Goal: Information Seeking & Learning: Find specific fact

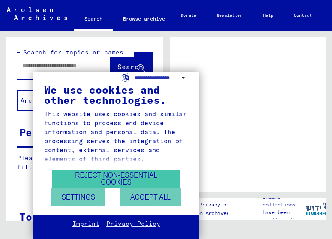
drag, startPoint x: 127, startPoint y: 177, endPoint x: 175, endPoint y: 166, distance: 48.6
click at [129, 177] on button "Reject non-essential cookies" at bounding box center [116, 179] width 129 height 18
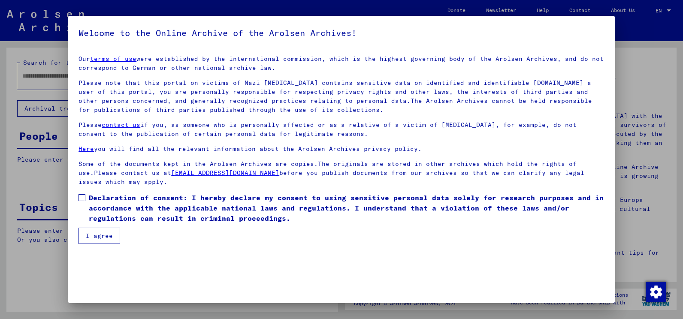
click at [87, 197] on label "Declaration of consent: I hereby declare my consent to using sensitive personal…" at bounding box center [341, 208] width 526 height 31
click at [106, 238] on button "I agree" at bounding box center [99, 236] width 42 height 16
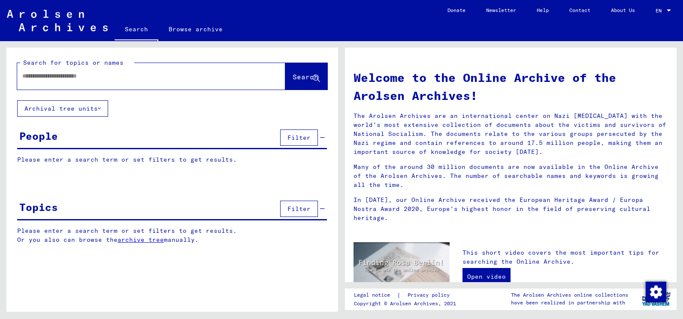
click at [91, 82] on div at bounding box center [138, 75] width 242 height 19
click at [46, 80] on div at bounding box center [138, 75] width 242 height 19
click at [34, 77] on input "text" at bounding box center [140, 76] width 237 height 9
type input "*******"
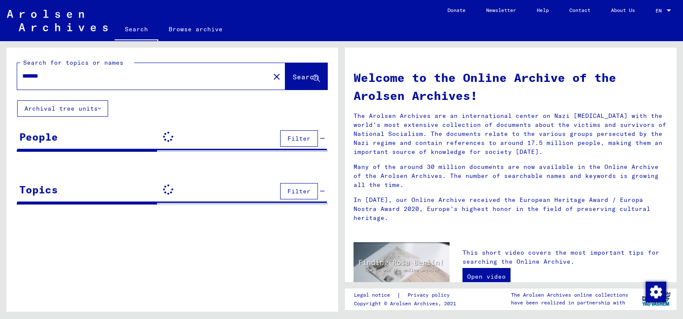
click at [293, 73] on span "Search" at bounding box center [306, 76] width 26 height 9
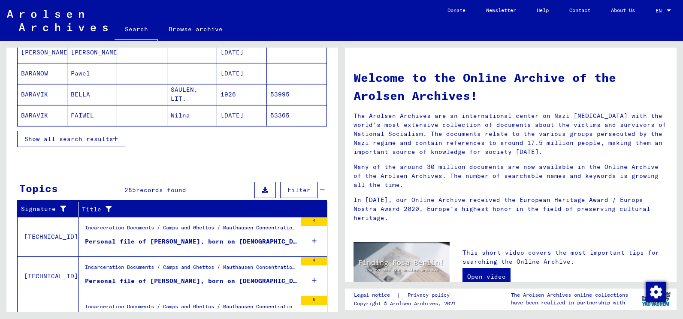
scroll to position [67, 0]
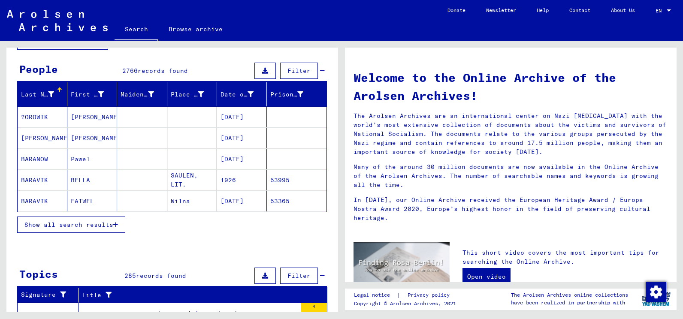
click at [118, 225] on icon "button" at bounding box center [115, 225] width 5 height 6
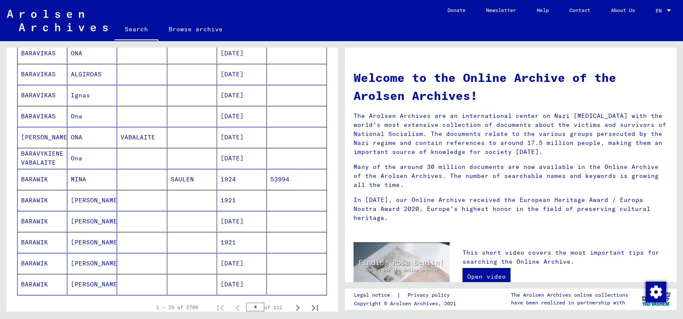
scroll to position [410, 0]
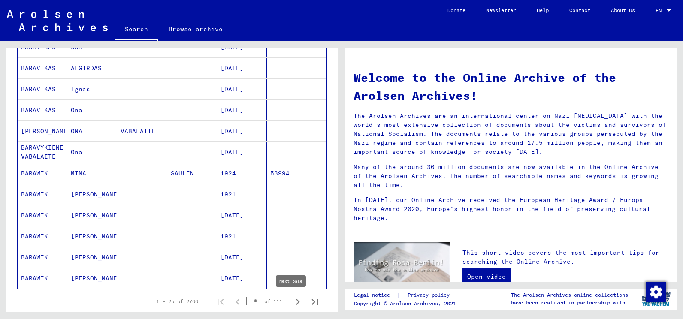
click at [296, 238] on icon "Next page" at bounding box center [298, 302] width 4 height 6
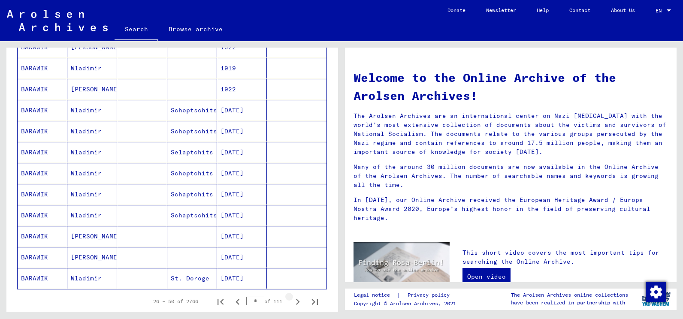
click at [296, 238] on icon "Next page" at bounding box center [298, 302] width 4 height 6
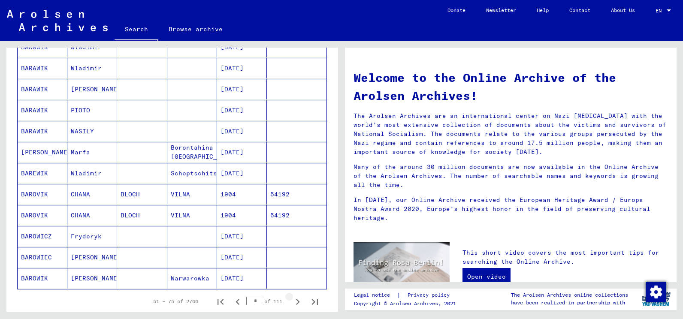
click at [296, 238] on icon "Next page" at bounding box center [298, 302] width 4 height 6
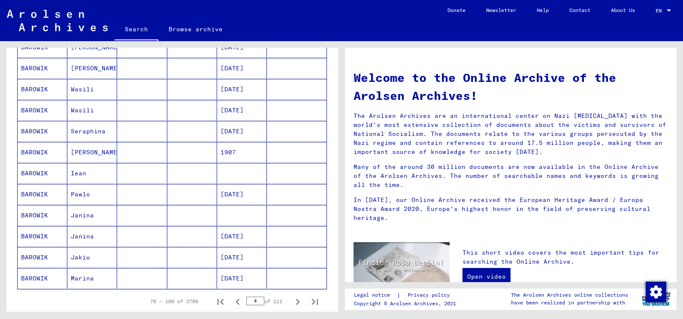
click at [296, 238] on icon "Next page" at bounding box center [298, 302] width 4 height 6
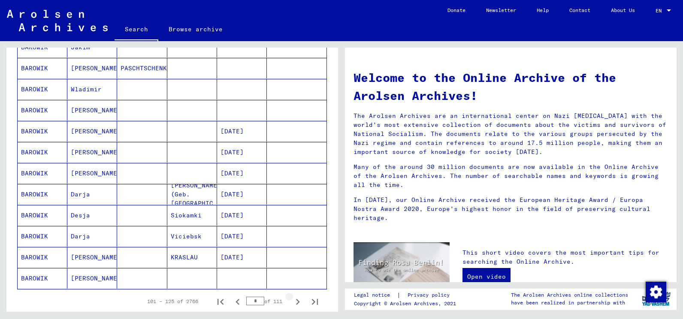
click at [296, 238] on icon "Next page" at bounding box center [298, 302] width 4 height 6
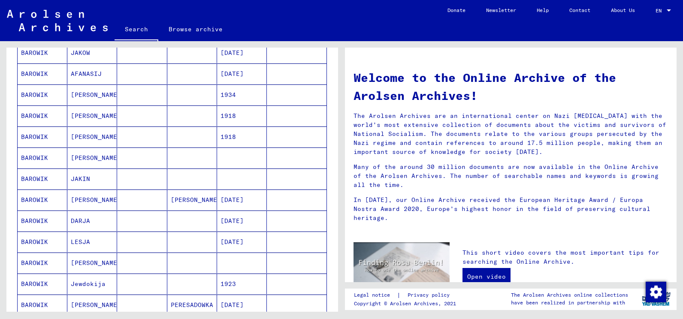
scroll to position [472, 0]
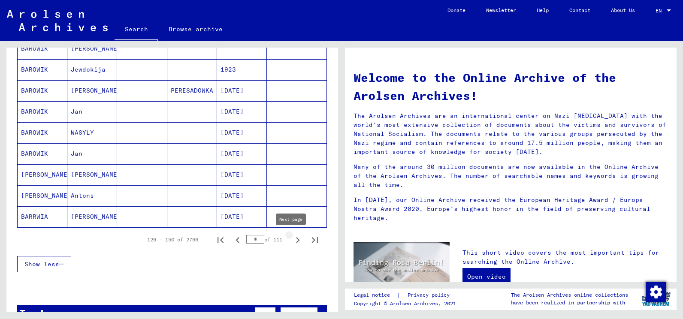
click at [292, 238] on icon "Next page" at bounding box center [298, 240] width 12 height 12
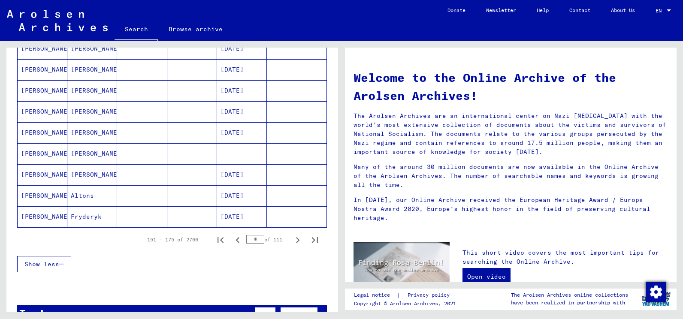
click at [292, 238] on icon "Next page" at bounding box center [298, 240] width 12 height 12
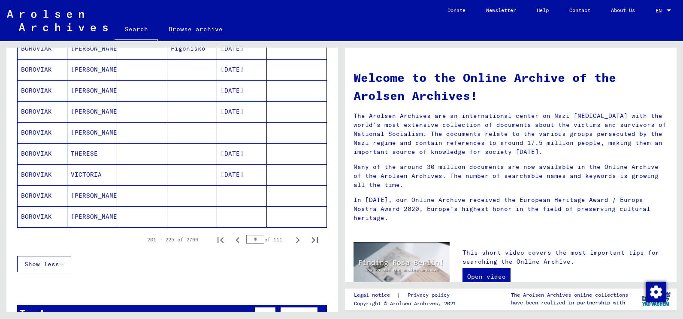
click at [292, 238] on icon "Next page" at bounding box center [298, 240] width 12 height 12
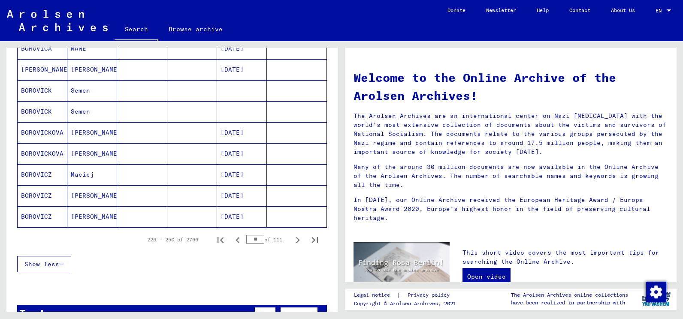
click at [292, 238] on icon "Next page" at bounding box center [298, 240] width 12 height 12
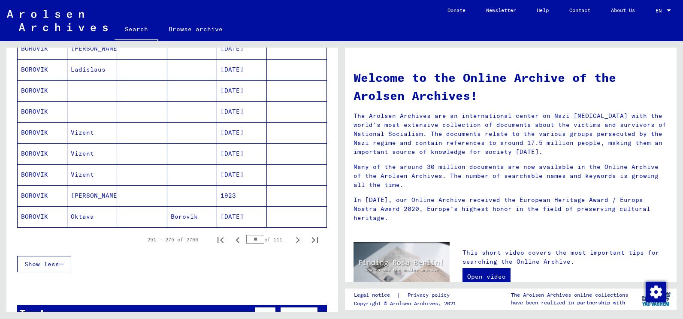
click at [292, 238] on icon "Next page" at bounding box center [298, 240] width 12 height 12
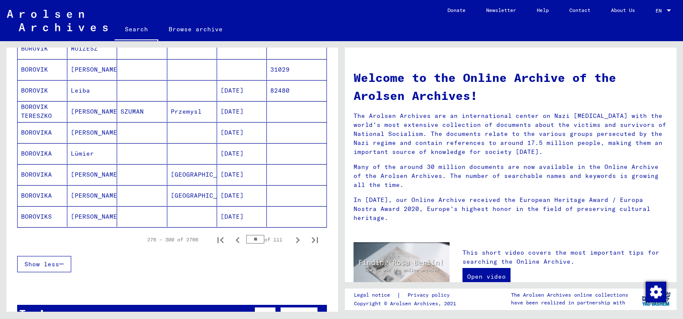
click at [292, 238] on icon "Next page" at bounding box center [298, 240] width 12 height 12
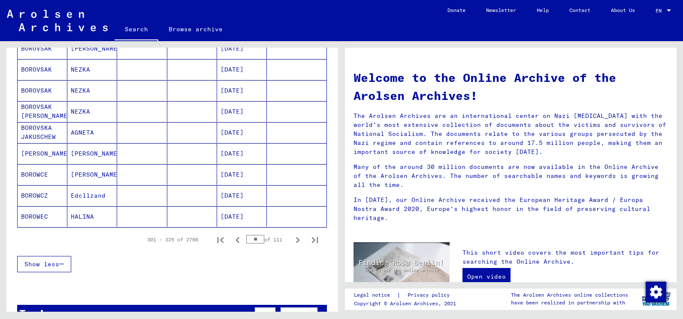
click at [292, 238] on icon "Next page" at bounding box center [298, 240] width 12 height 12
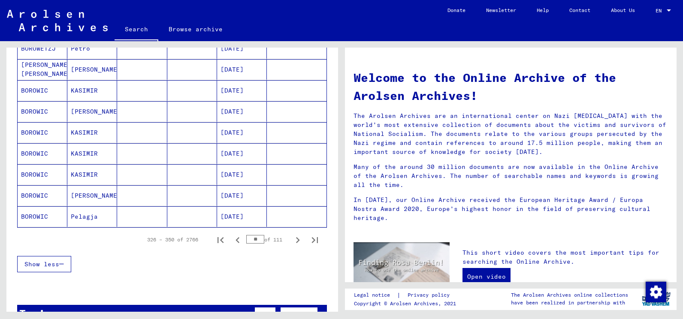
click at [292, 238] on icon "Next page" at bounding box center [298, 240] width 12 height 12
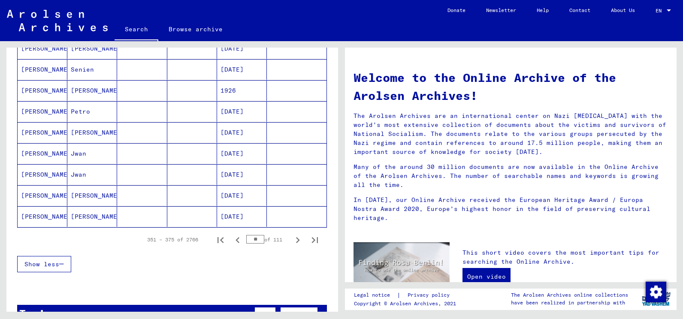
click at [292, 238] on icon "Next page" at bounding box center [298, 240] width 12 height 12
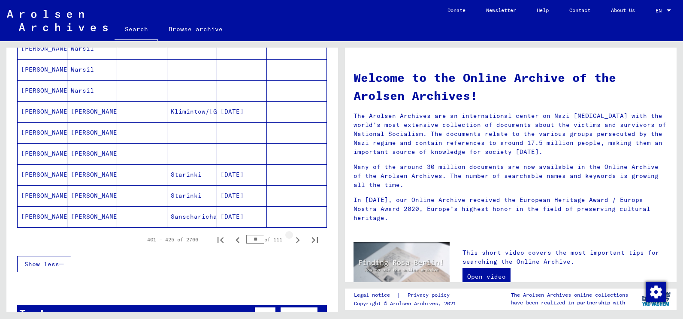
click at [292, 238] on icon "Next page" at bounding box center [298, 240] width 12 height 12
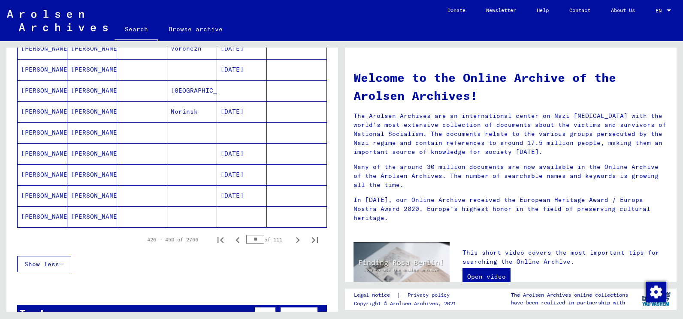
click at [292, 238] on icon "Next page" at bounding box center [298, 240] width 12 height 12
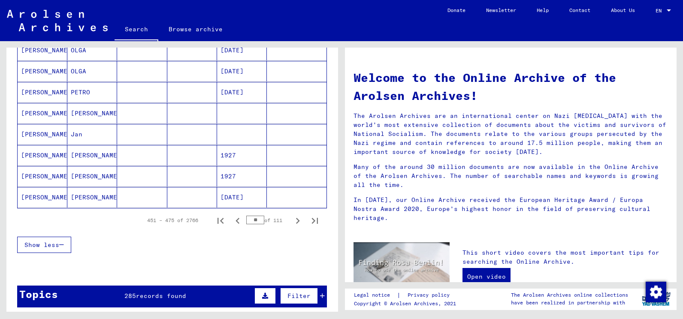
scroll to position [515, 0]
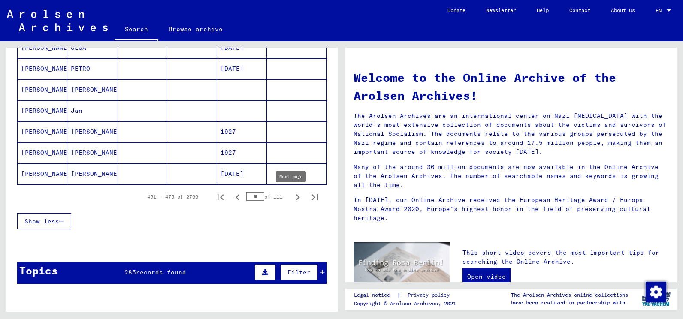
click at [292, 199] on icon "Next page" at bounding box center [298, 197] width 12 height 12
type input "**"
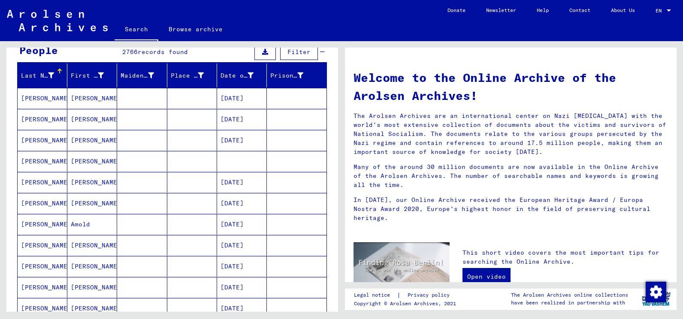
scroll to position [0, 0]
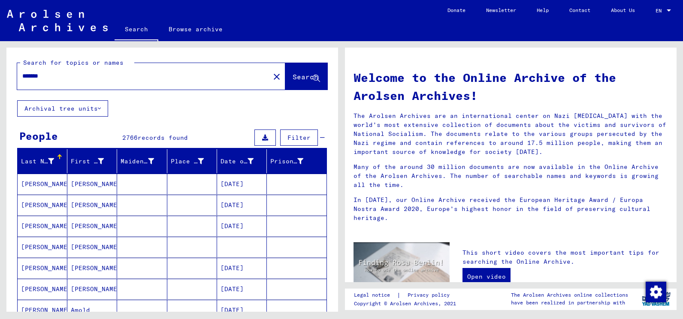
drag, startPoint x: 57, startPoint y: 76, endPoint x: 2, endPoint y: 74, distance: 54.5
click at [2, 74] on div "Search for topics or names ******* close Search Archival tree units People 2766…" at bounding box center [170, 176] width 341 height 271
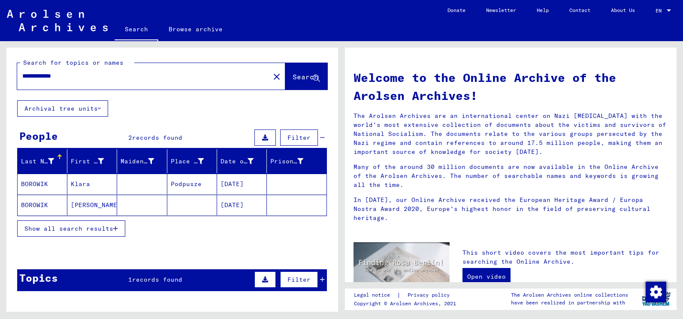
click at [39, 181] on mat-cell "BOROWIK" at bounding box center [43, 184] width 50 height 21
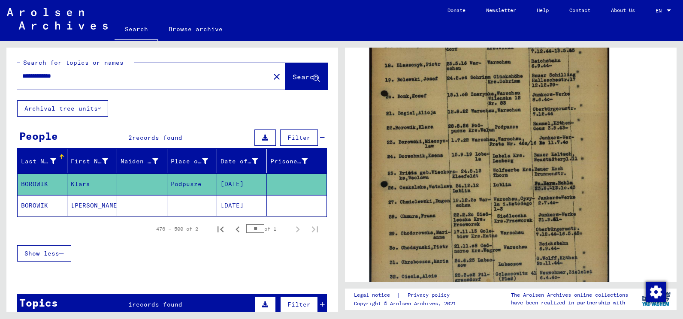
scroll to position [214, 0]
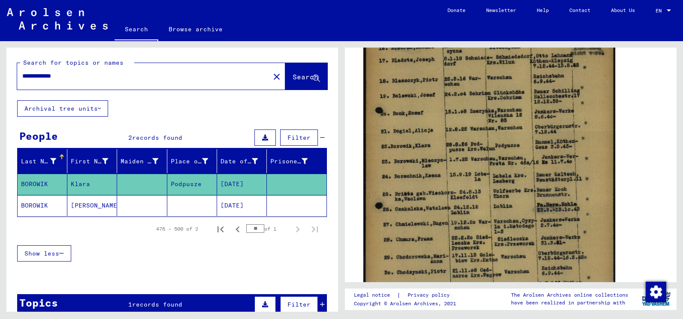
click at [332, 167] on img at bounding box center [489, 157] width 252 height 358
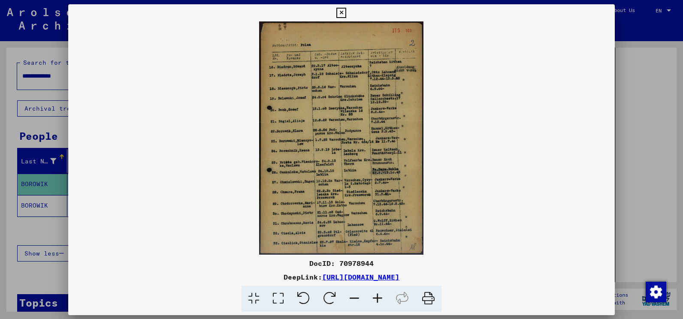
click at [332, 167] on img at bounding box center [341, 137] width 546 height 233
click at [307, 156] on img at bounding box center [341, 137] width 546 height 233
click at [332, 167] on img at bounding box center [341, 137] width 546 height 233
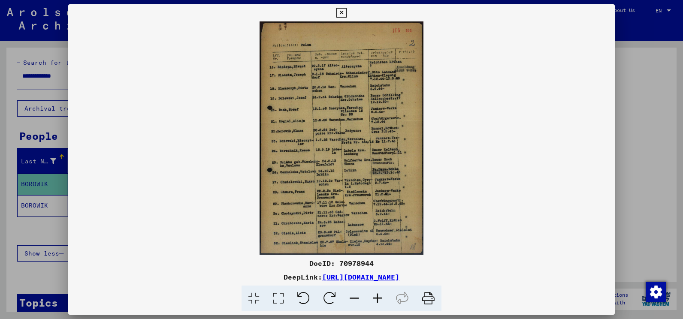
click at [332, 238] on icon at bounding box center [377, 299] width 23 height 26
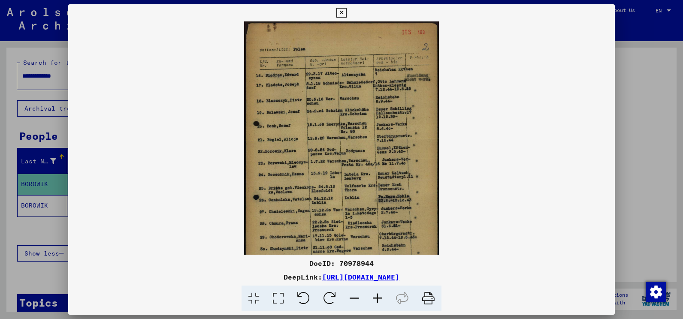
click at [332, 238] on icon at bounding box center [377, 299] width 23 height 26
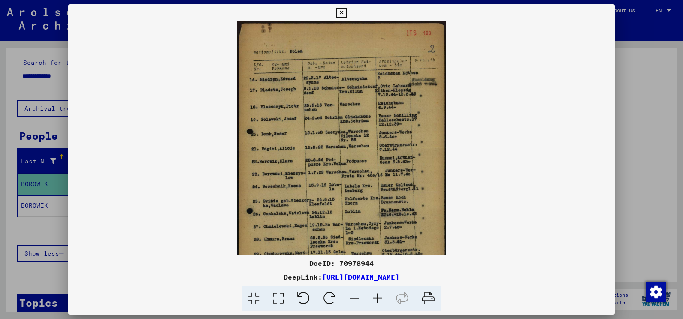
click at [332, 238] on icon at bounding box center [377, 299] width 23 height 26
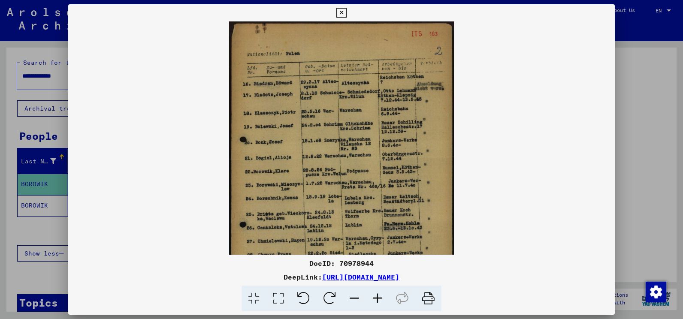
click at [332, 238] on icon at bounding box center [377, 299] width 23 height 26
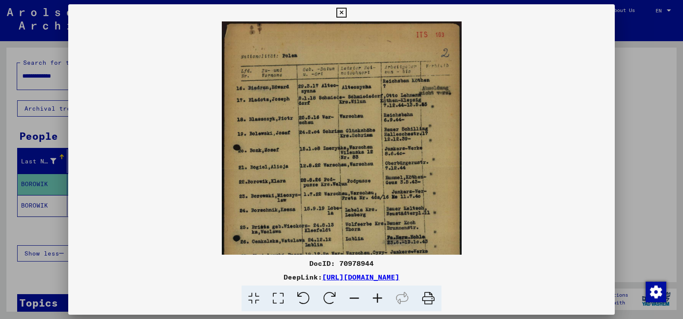
click at [332, 238] on icon at bounding box center [377, 299] width 23 height 26
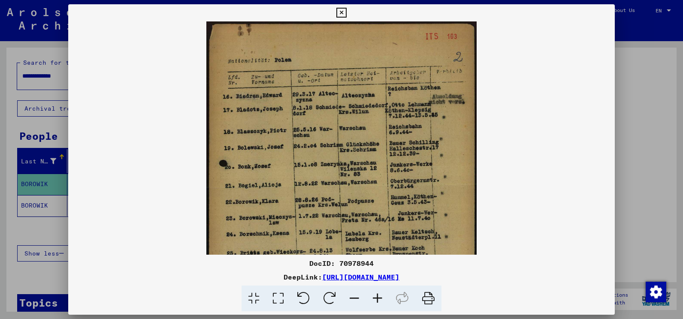
click at [332, 238] on icon at bounding box center [377, 299] width 23 height 26
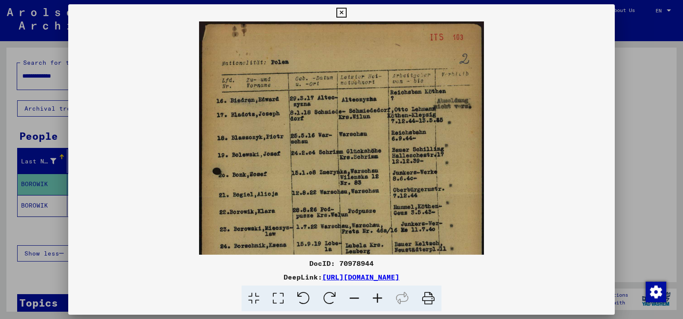
click at [332, 238] on icon at bounding box center [377, 299] width 23 height 26
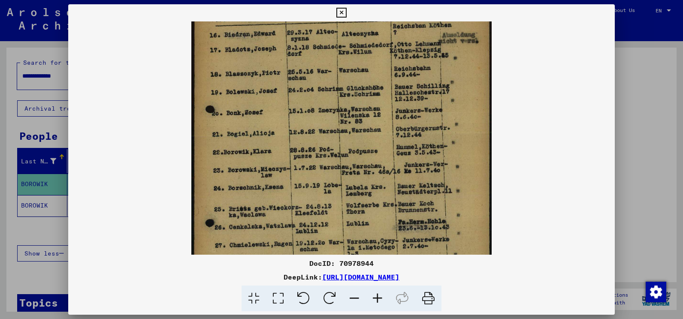
scroll to position [71, 0]
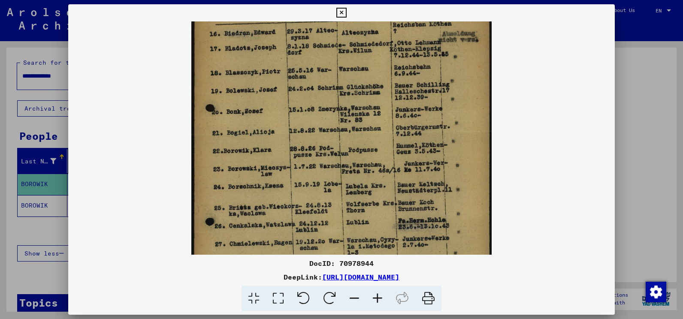
drag, startPoint x: 298, startPoint y: 188, endPoint x: 299, endPoint y: 117, distance: 71.2
click at [299, 117] on img at bounding box center [341, 163] width 300 height 426
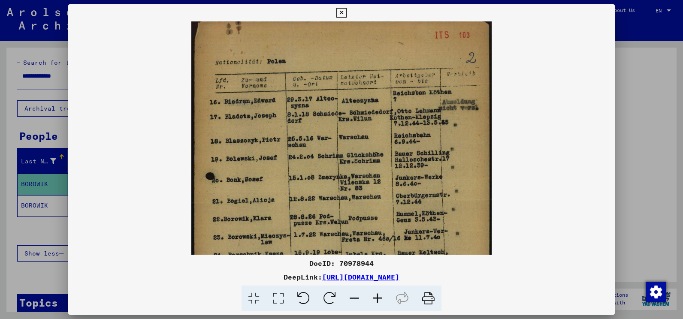
scroll to position [0, 0]
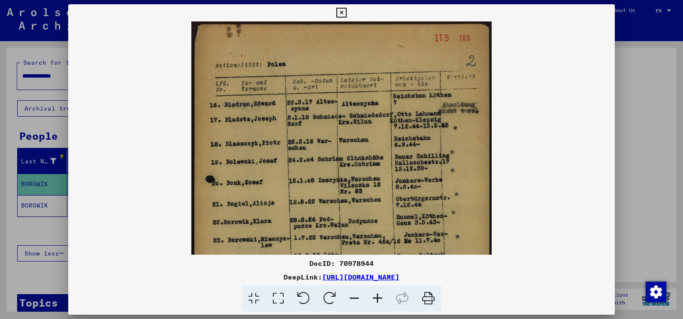
drag, startPoint x: 270, startPoint y: 190, endPoint x: 267, endPoint y: 269, distance: 79.9
click at [267, 238] on div "DocID: 70978944 DeepLink: [URL][DOMAIN_NAME]" at bounding box center [341, 158] width 546 height 308
click at [332, 238] on icon at bounding box center [428, 299] width 26 height 26
click at [332, 144] on viewer-one-image at bounding box center [341, 137] width 546 height 233
click at [332, 11] on icon at bounding box center [341, 13] width 10 height 10
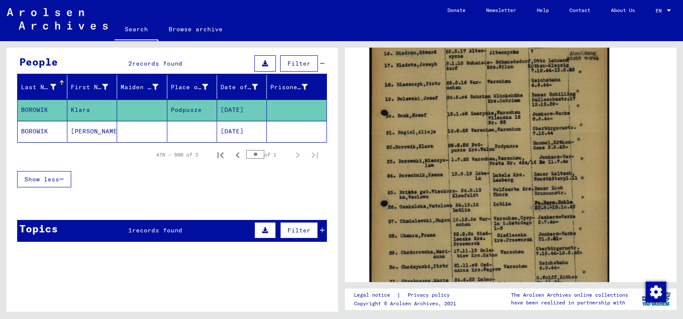
scroll to position [78, 0]
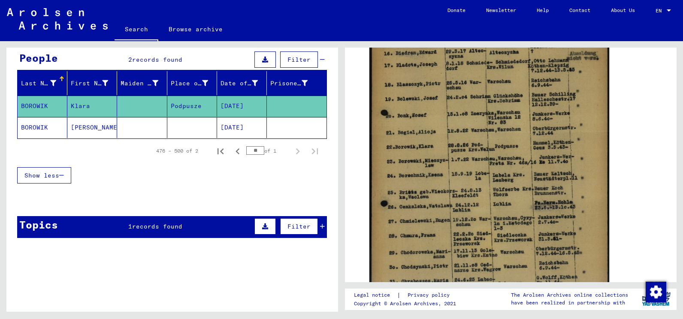
click at [42, 125] on mat-cell "BOROWIK" at bounding box center [43, 127] width 50 height 21
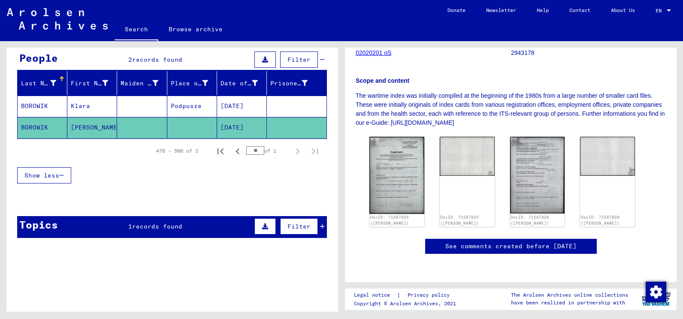
scroll to position [172, 0]
click at [332, 142] on img at bounding box center [396, 175] width 57 height 81
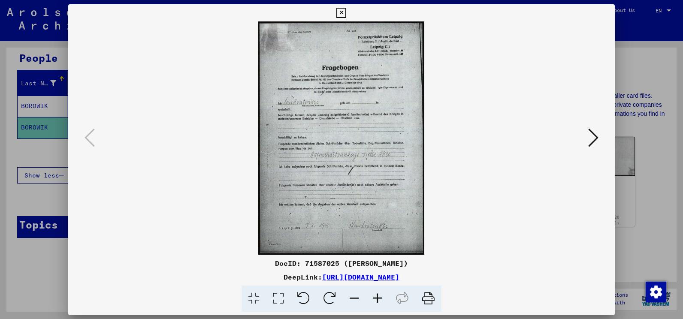
click at [332, 142] on img at bounding box center [341, 137] width 488 height 233
click at [332, 136] on icon at bounding box center [593, 137] width 10 height 21
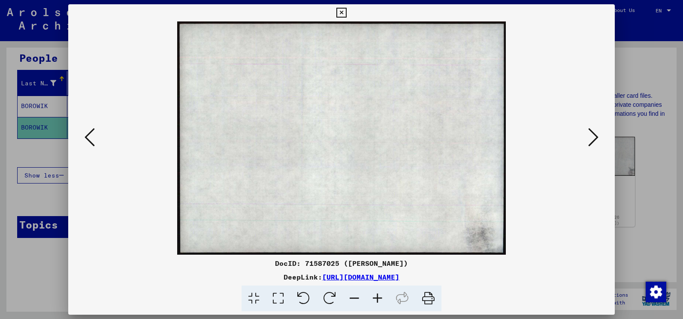
click at [332, 137] on icon at bounding box center [593, 137] width 10 height 21
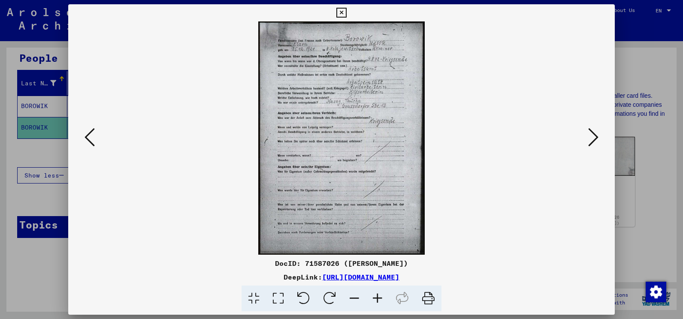
click at [332, 137] on icon at bounding box center [593, 137] width 10 height 21
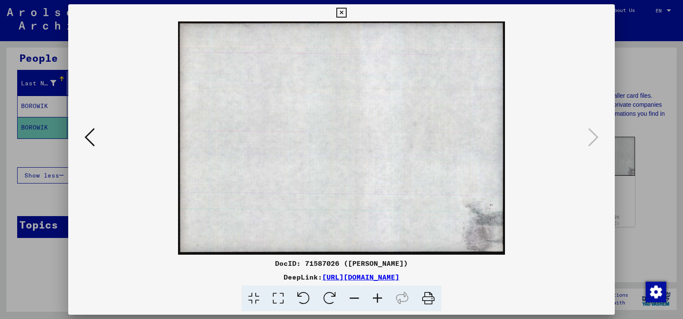
click at [91, 131] on icon at bounding box center [89, 137] width 10 height 21
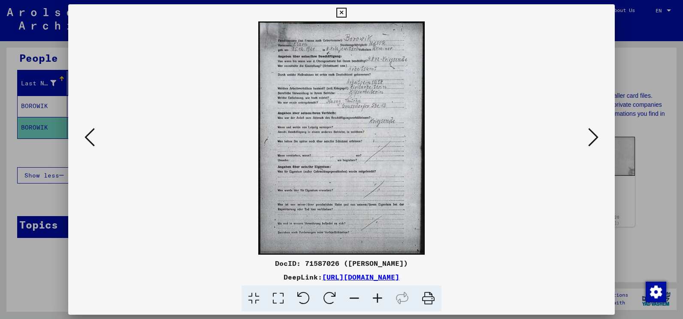
click at [91, 131] on icon at bounding box center [89, 137] width 10 height 21
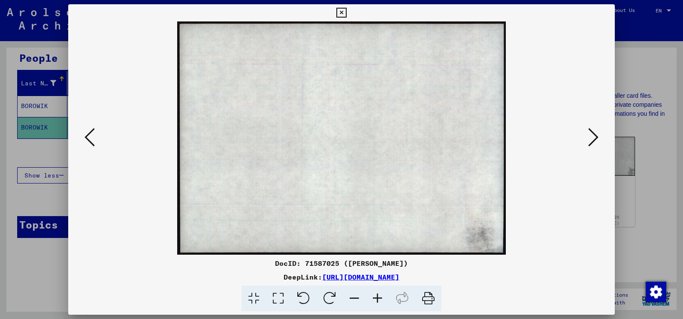
click at [91, 131] on icon at bounding box center [89, 137] width 10 height 21
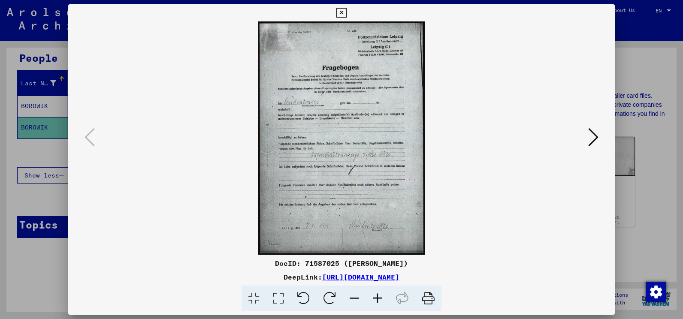
click at [332, 10] on icon at bounding box center [341, 13] width 10 height 10
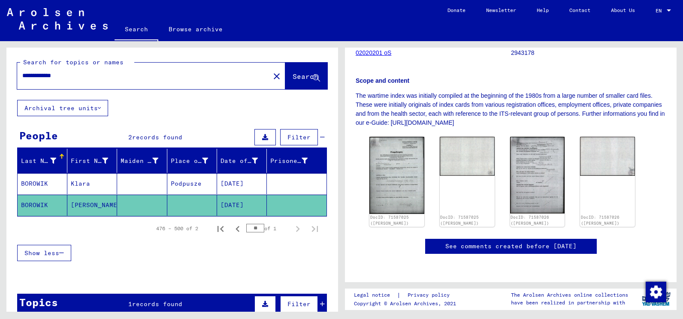
scroll to position [0, 0]
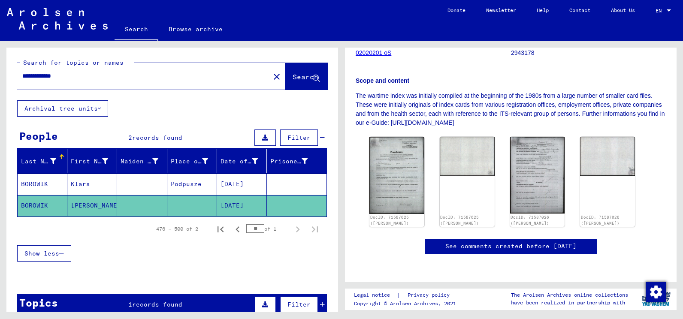
click at [75, 75] on input "**********" at bounding box center [143, 76] width 242 height 9
drag, startPoint x: 39, startPoint y: 75, endPoint x: 6, endPoint y: 73, distance: 32.6
click at [7, 73] on div "**********" at bounding box center [172, 74] width 332 height 53
type input "**********"
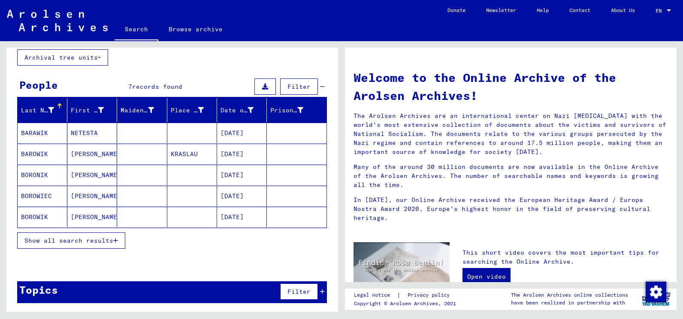
scroll to position [52, 0]
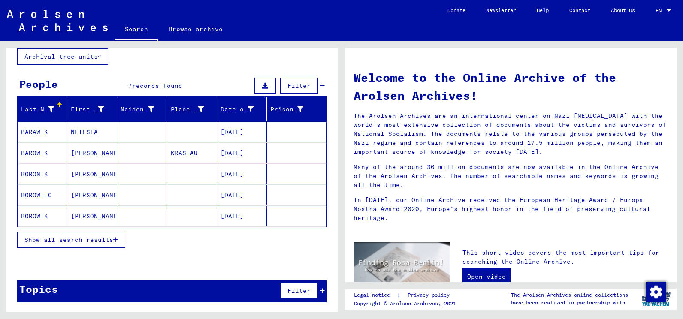
click at [100, 238] on span "Show all search results" at bounding box center [68, 240] width 89 height 8
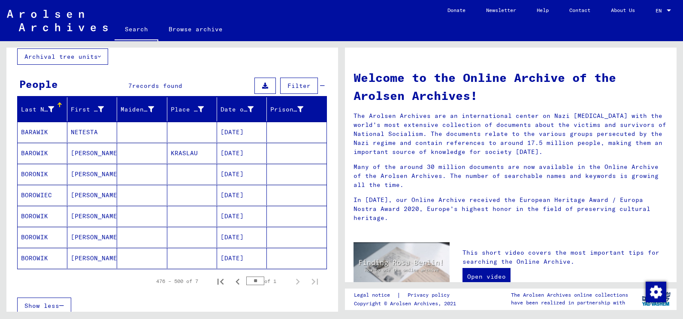
click at [45, 238] on mat-cell "BOROWIK" at bounding box center [43, 237] width 50 height 21
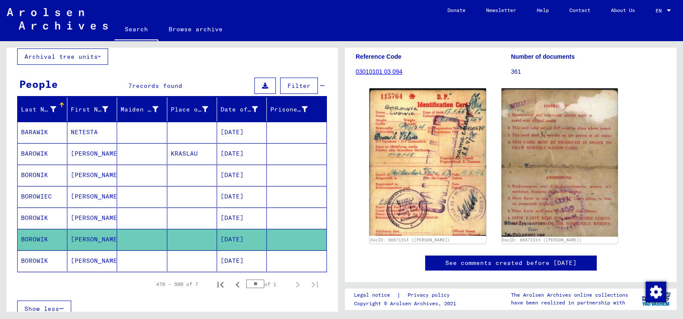
scroll to position [86, 0]
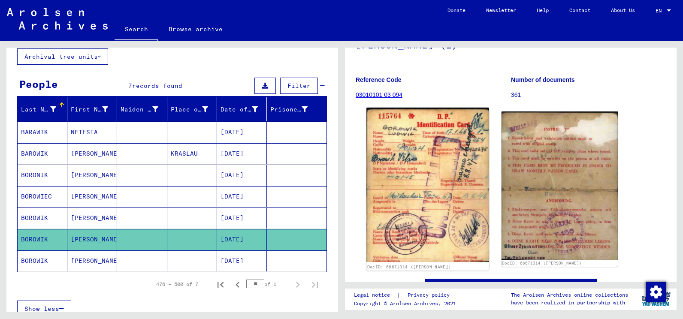
click at [332, 179] on img at bounding box center [427, 185] width 122 height 155
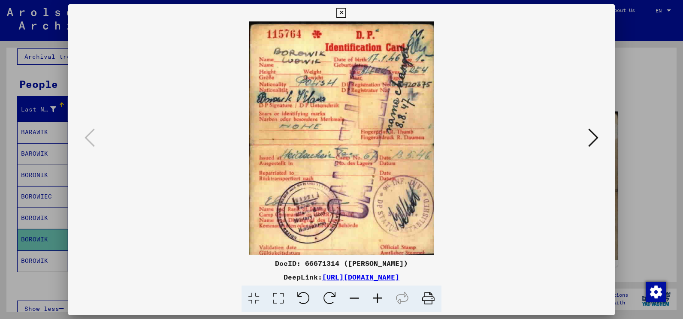
click at [332, 179] on img at bounding box center [341, 137] width 488 height 233
click at [332, 136] on icon at bounding box center [593, 137] width 10 height 21
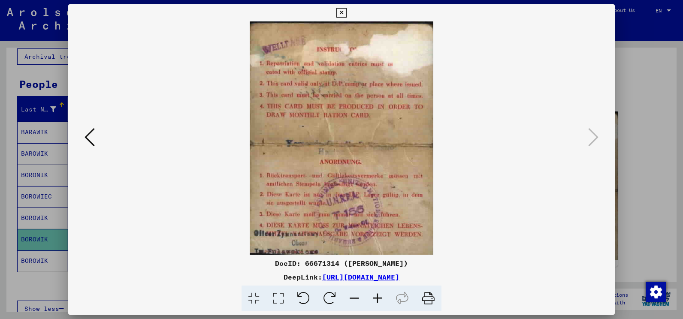
click at [92, 133] on icon at bounding box center [89, 137] width 10 height 21
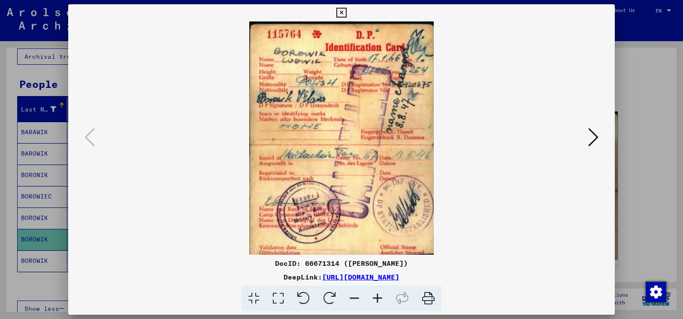
click at [332, 238] on icon at bounding box center [428, 299] width 26 height 26
click at [332, 138] on icon at bounding box center [593, 137] width 10 height 21
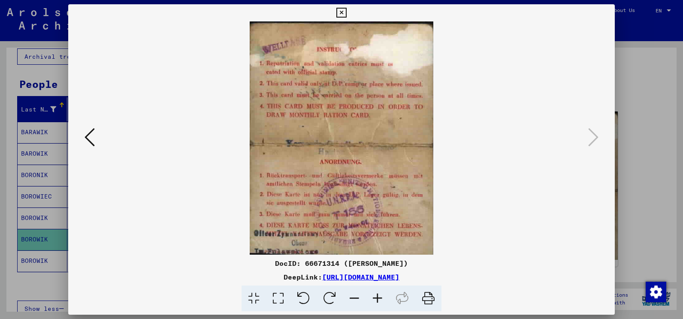
click at [332, 238] on icon at bounding box center [428, 299] width 26 height 26
click at [332, 14] on icon at bounding box center [341, 13] width 10 height 10
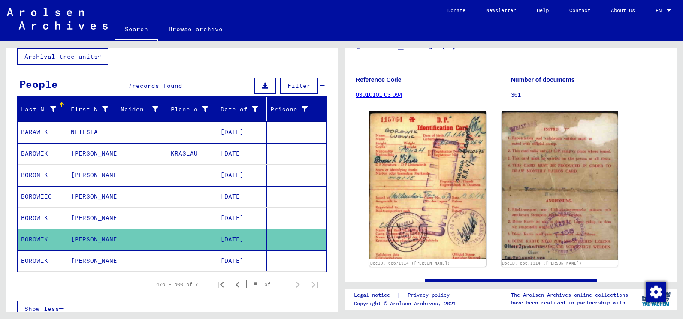
click at [39, 238] on mat-cell "BOROWIK" at bounding box center [43, 260] width 50 height 21
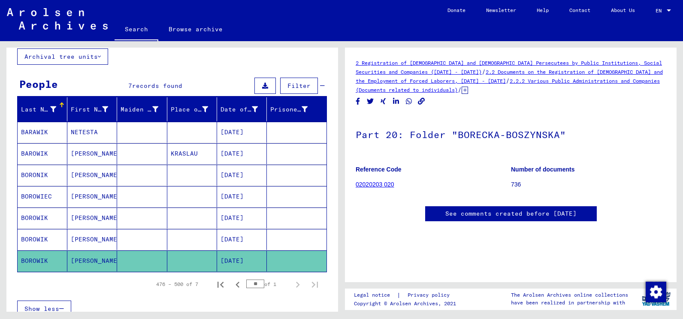
click at [332, 74] on link "2.2 Documents on the Registration of [DEMOGRAPHIC_DATA] and the Employment of F…" at bounding box center [509, 76] width 307 height 15
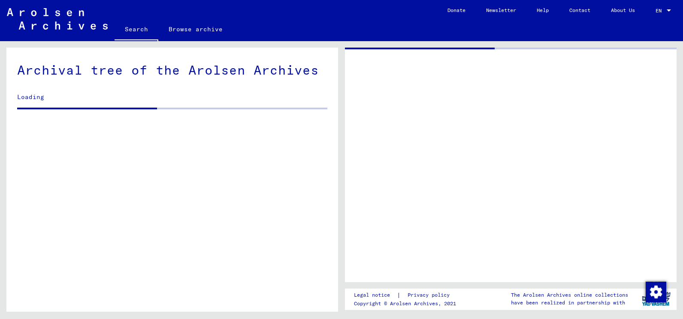
click at [332, 91] on div at bounding box center [511, 165] width 332 height 235
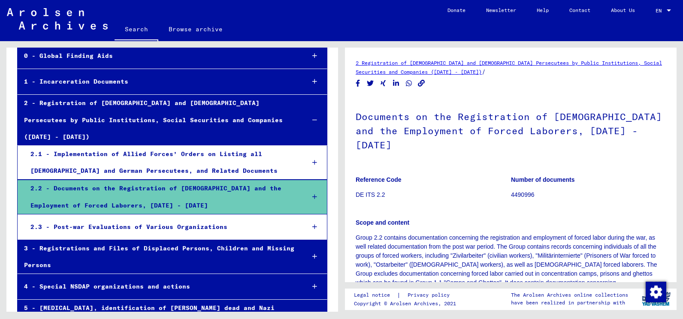
scroll to position [43, 0]
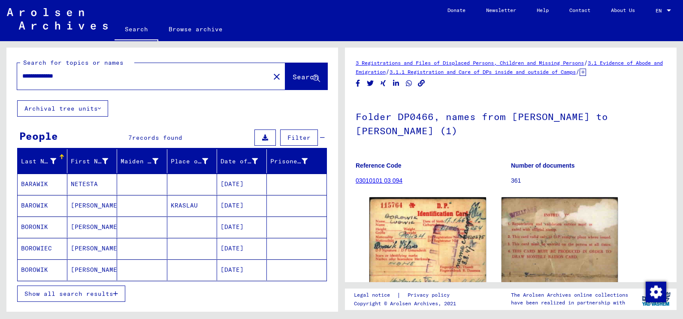
click at [36, 228] on mat-cell "BORONIK" at bounding box center [43, 227] width 50 height 21
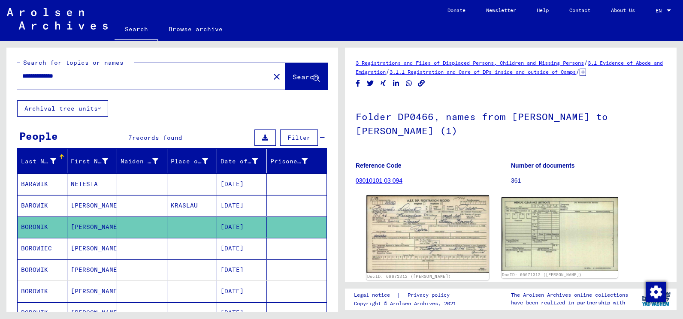
click at [332, 225] on img at bounding box center [427, 235] width 122 height 78
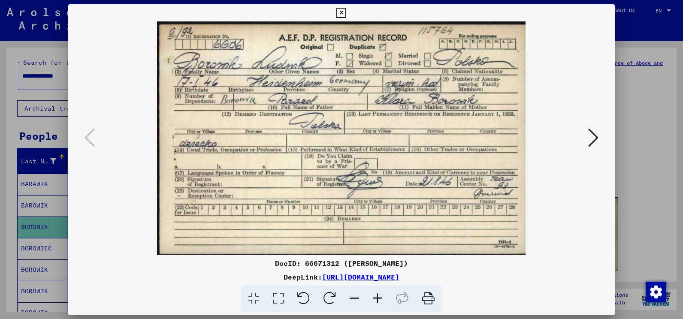
click at [332, 225] on img at bounding box center [341, 137] width 488 height 233
click at [332, 136] on icon at bounding box center [593, 137] width 10 height 21
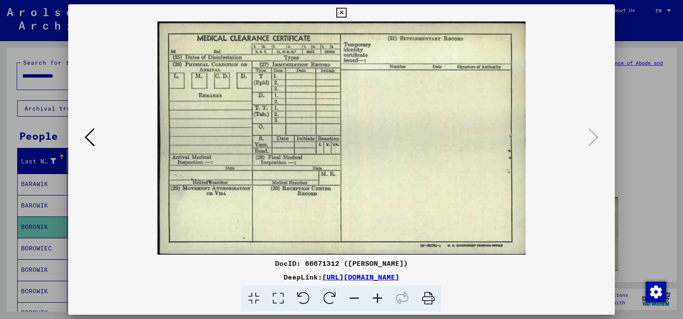
click at [91, 141] on icon at bounding box center [89, 137] width 10 height 21
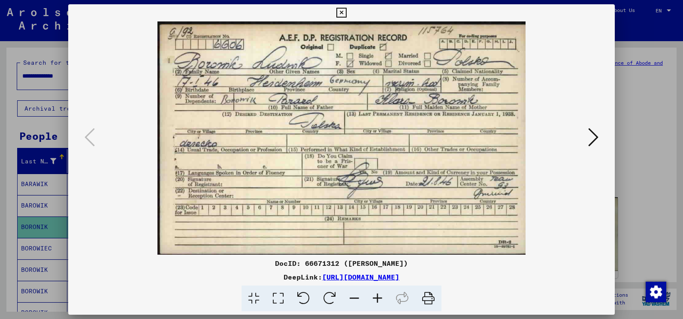
drag, startPoint x: 432, startPoint y: 297, endPoint x: 283, endPoint y: 170, distance: 196.2
click at [332, 238] on icon at bounding box center [428, 299] width 26 height 26
click at [332, 13] on icon at bounding box center [341, 13] width 10 height 10
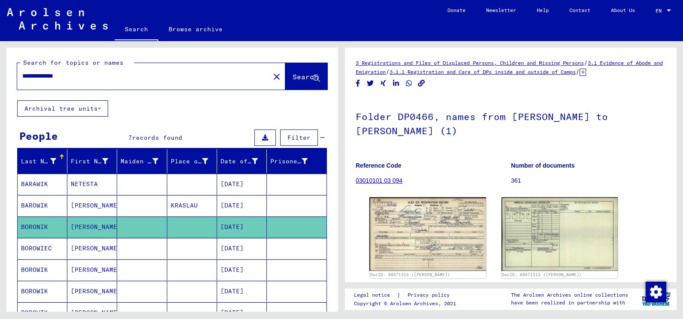
click at [45, 202] on mat-cell "BAROWIK" at bounding box center [43, 205] width 50 height 21
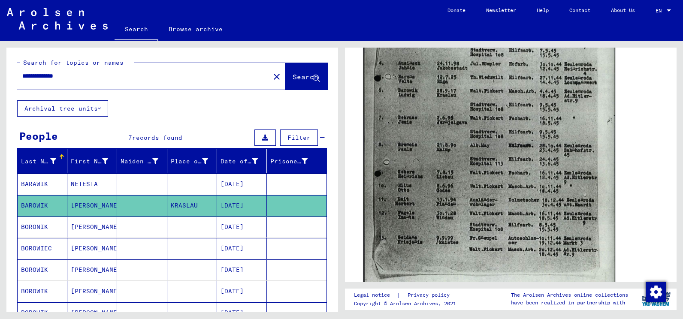
scroll to position [643, 0]
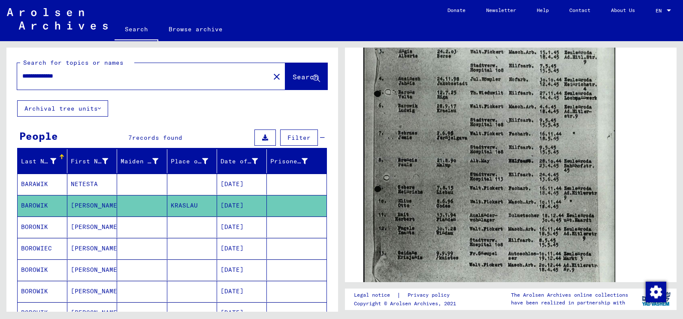
click at [332, 182] on img at bounding box center [489, 140] width 252 height 355
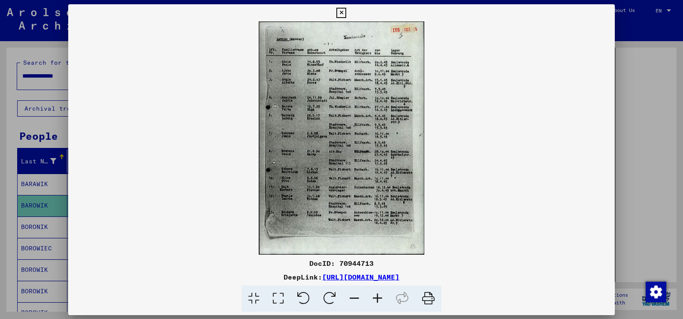
click at [332, 182] on img at bounding box center [341, 137] width 546 height 233
click at [332, 238] on icon at bounding box center [377, 299] width 23 height 26
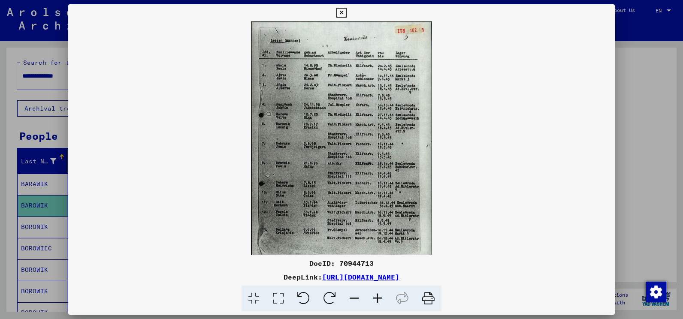
click at [332, 238] on icon at bounding box center [377, 299] width 23 height 26
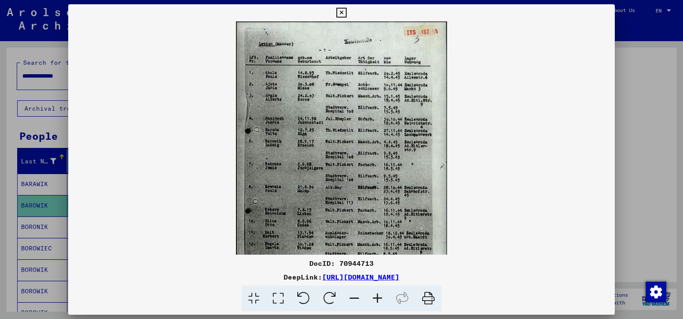
click at [332, 238] on icon at bounding box center [377, 299] width 23 height 26
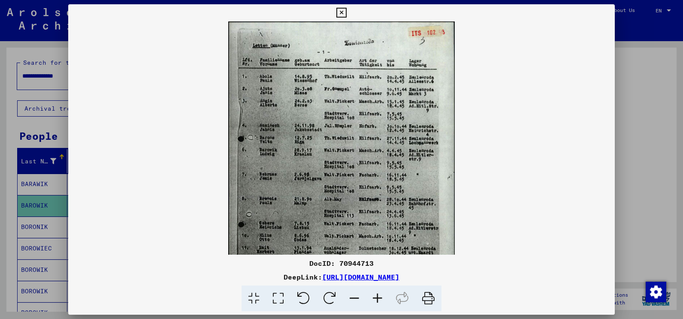
click at [332, 238] on icon at bounding box center [377, 299] width 23 height 26
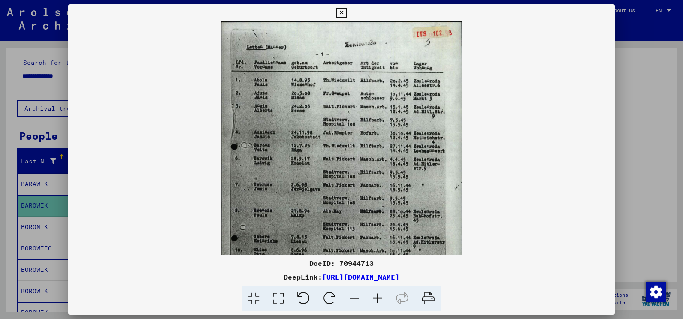
click at [332, 238] on icon at bounding box center [377, 299] width 23 height 26
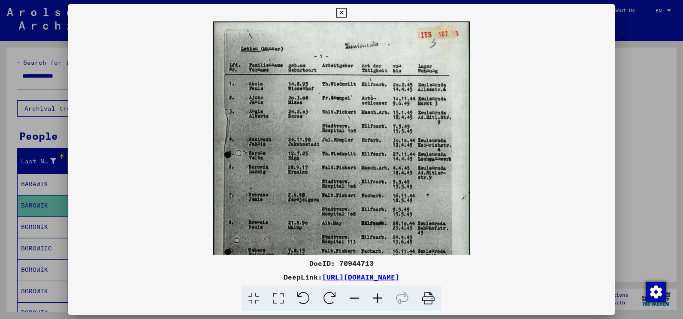
click at [332, 238] on icon at bounding box center [377, 299] width 23 height 26
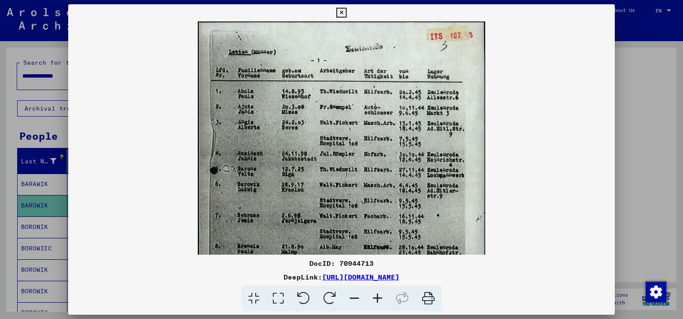
click at [332, 238] on icon at bounding box center [377, 299] width 23 height 26
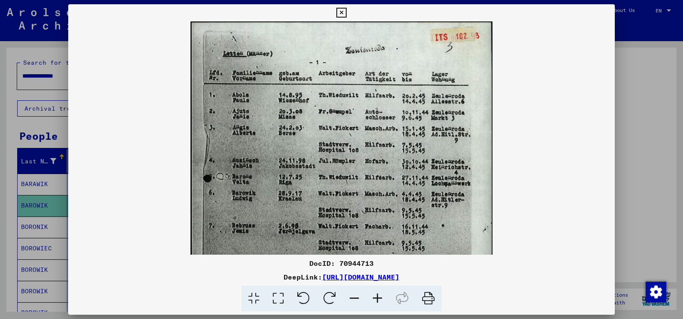
click at [332, 238] on icon at bounding box center [377, 299] width 23 height 26
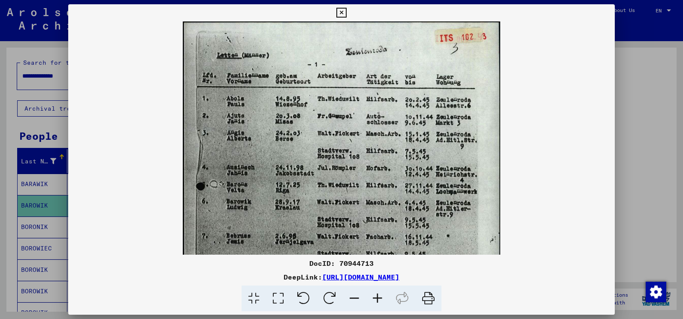
click at [332, 238] on icon at bounding box center [377, 299] width 23 height 26
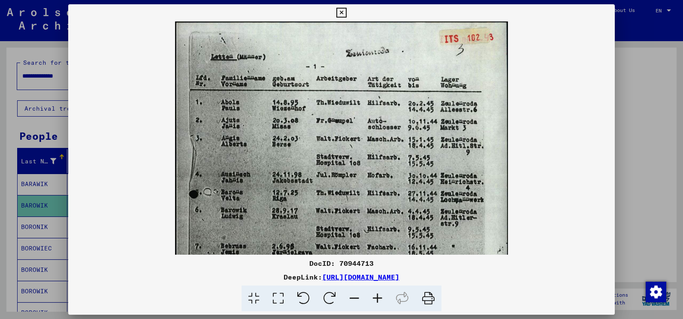
click at [332, 238] on icon at bounding box center [377, 299] width 23 height 26
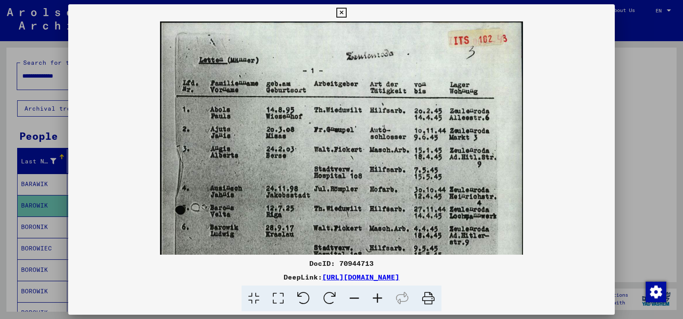
click at [332, 238] on icon at bounding box center [377, 299] width 23 height 26
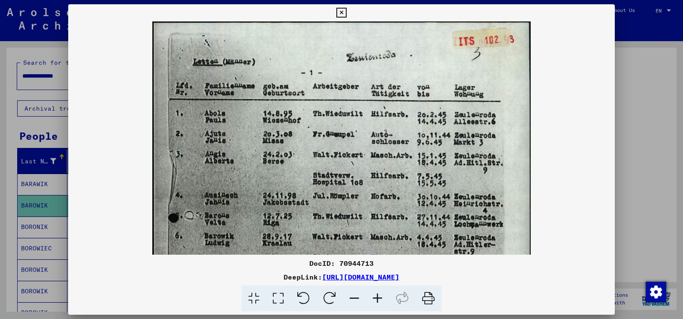
click at [332, 238] on icon at bounding box center [377, 299] width 23 height 26
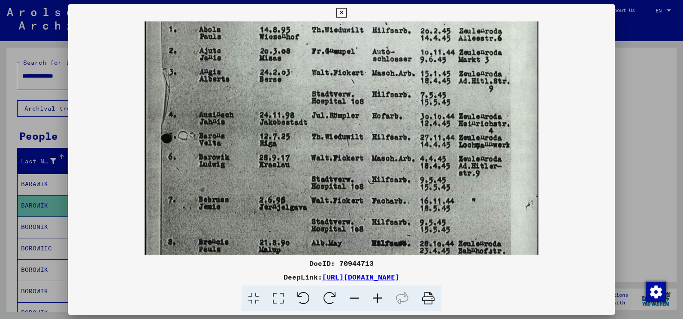
drag, startPoint x: 339, startPoint y: 178, endPoint x: 340, endPoint y: 77, distance: 101.2
click at [332, 77] on img at bounding box center [342, 211] width 394 height 555
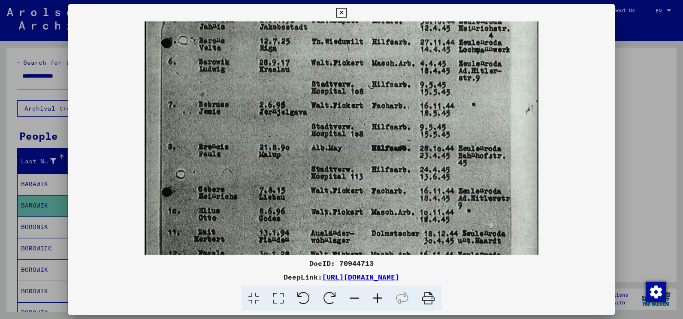
scroll to position [197, 0]
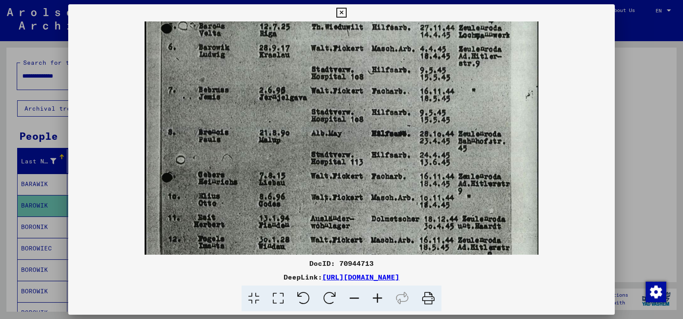
drag, startPoint x: 336, startPoint y: 199, endPoint x: 331, endPoint y: 103, distance: 96.2
click at [331, 103] on img at bounding box center [342, 101] width 394 height 555
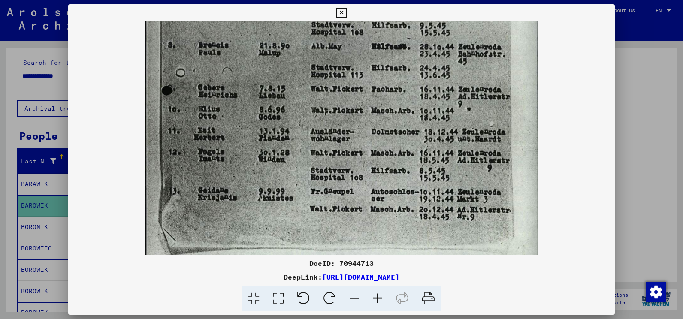
drag, startPoint x: 338, startPoint y: 185, endPoint x: 338, endPoint y: 98, distance: 87.1
click at [332, 98] on img at bounding box center [342, 14] width 394 height 555
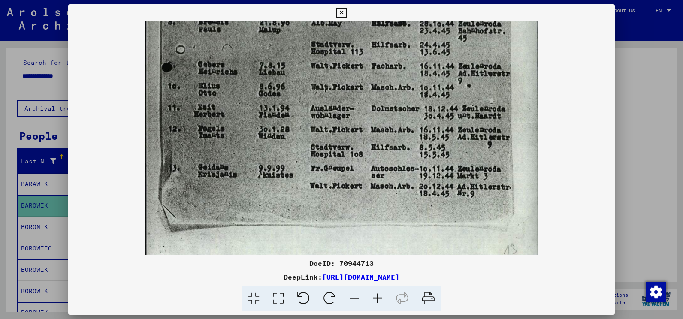
scroll to position [322, 0]
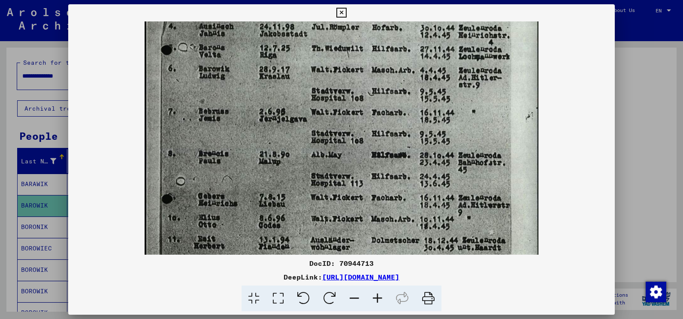
drag, startPoint x: 338, startPoint y: 166, endPoint x: 330, endPoint y: 254, distance: 87.8
click at [330, 238] on img at bounding box center [342, 123] width 394 height 555
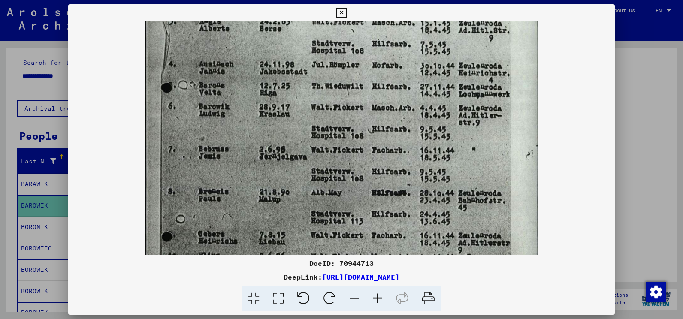
scroll to position [114, 0]
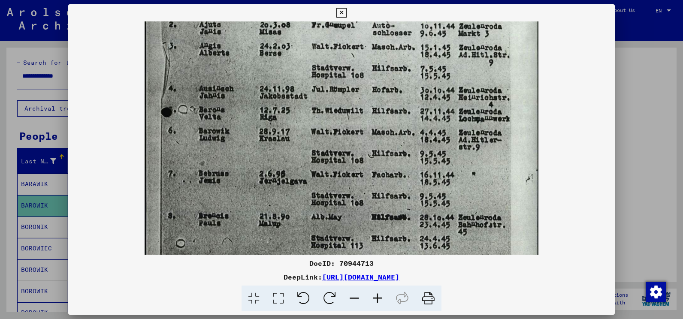
drag, startPoint x: 335, startPoint y: 112, endPoint x: 332, endPoint y: 174, distance: 62.3
click at [332, 174] on img at bounding box center [342, 185] width 394 height 555
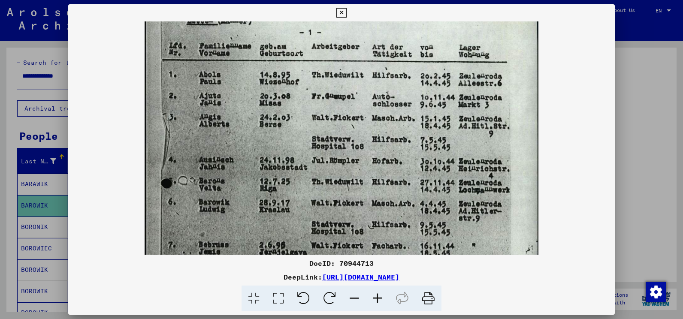
drag, startPoint x: 253, startPoint y: 146, endPoint x: 249, endPoint y: 217, distance: 71.3
click at [249, 217] on img at bounding box center [342, 256] width 394 height 555
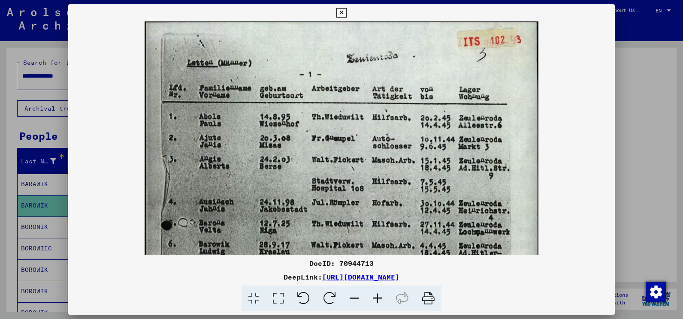
scroll to position [0, 0]
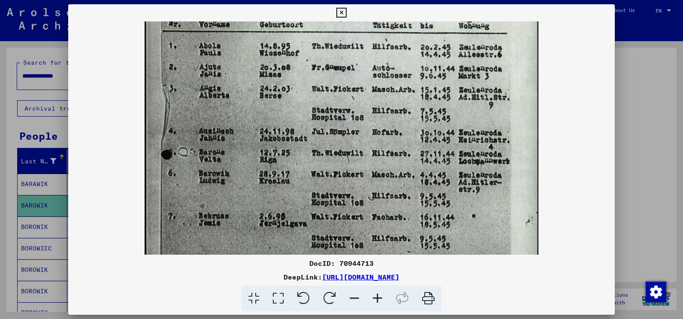
drag, startPoint x: 260, startPoint y: 98, endPoint x: 269, endPoint y: 103, distance: 9.4
click at [263, 93] on img at bounding box center [342, 227] width 394 height 555
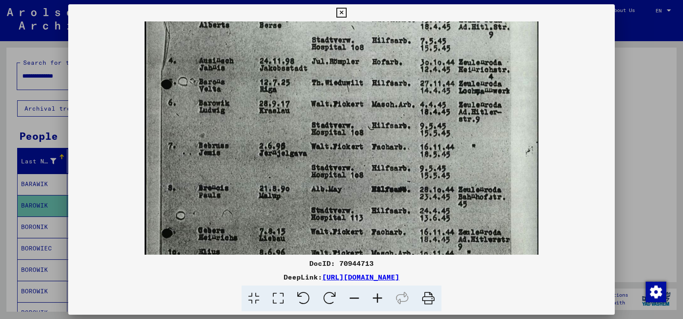
drag, startPoint x: 275, startPoint y: 135, endPoint x: 275, endPoint y: 79, distance: 55.8
click at [275, 80] on img at bounding box center [342, 157] width 394 height 555
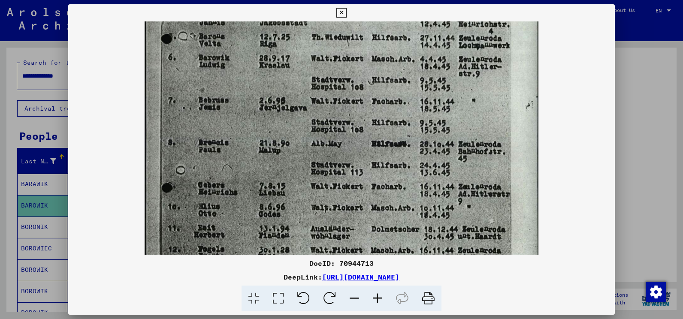
drag, startPoint x: 275, startPoint y: 173, endPoint x: 280, endPoint y: 85, distance: 88.5
click at [276, 85] on img at bounding box center [342, 111] width 394 height 555
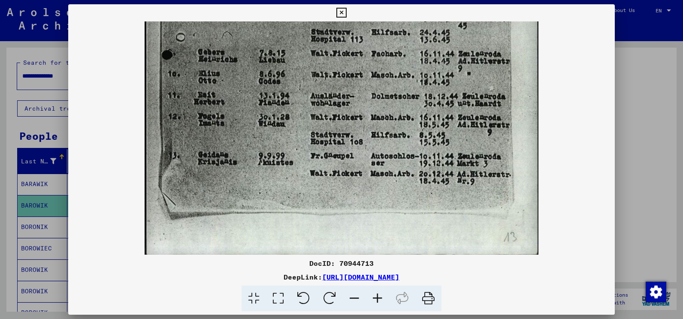
drag, startPoint x: 286, startPoint y: 170, endPoint x: 286, endPoint y: 88, distance: 82.8
click at [332, 11] on icon at bounding box center [341, 13] width 10 height 10
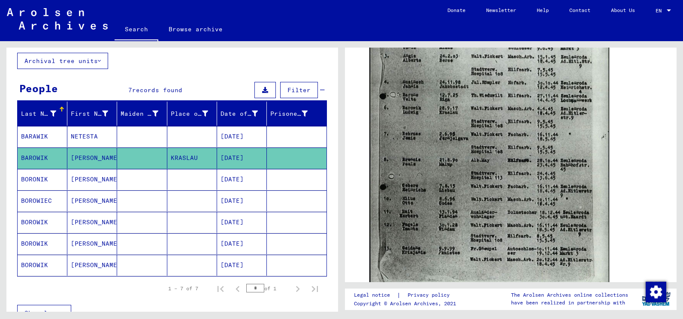
scroll to position [86, 0]
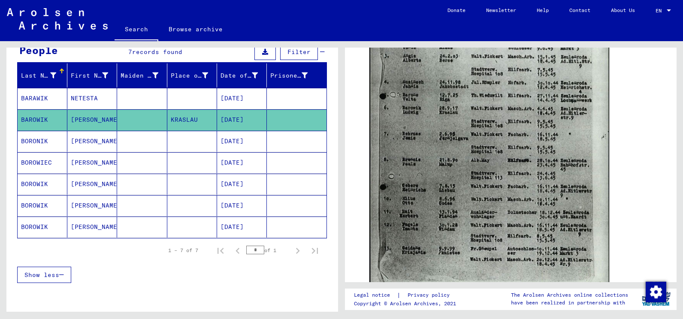
click at [41, 229] on mat-cell "BOROWIK" at bounding box center [43, 227] width 50 height 21
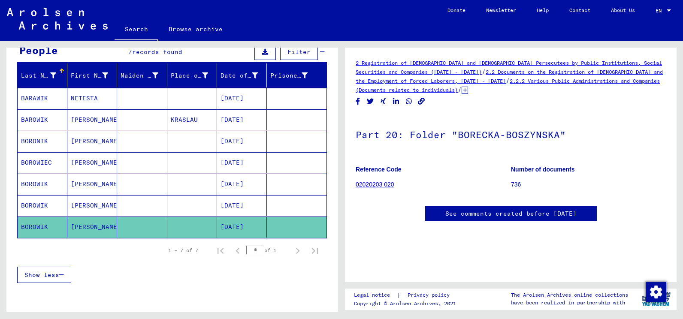
click at [49, 204] on mat-cell "BOROWIK" at bounding box center [43, 205] width 50 height 21
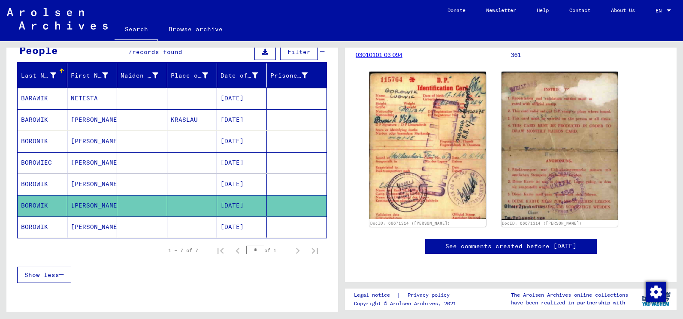
scroll to position [257, 0]
click at [36, 182] on mat-cell "BOROWIK" at bounding box center [43, 184] width 50 height 21
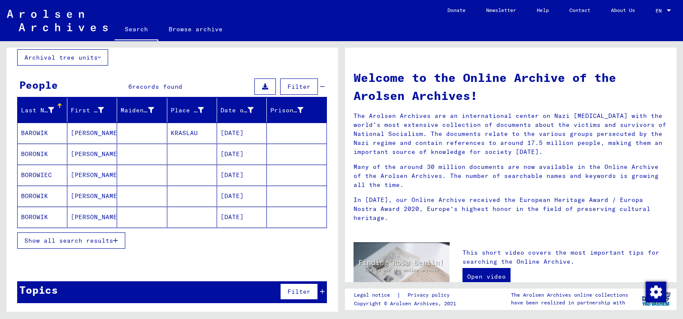
scroll to position [52, 0]
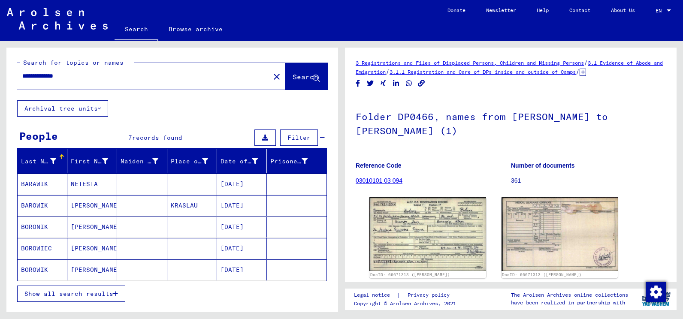
drag, startPoint x: 45, startPoint y: 74, endPoint x: 0, endPoint y: 71, distance: 45.6
click at [0, 70] on html "**********" at bounding box center [341, 159] width 683 height 319
type input "**********"
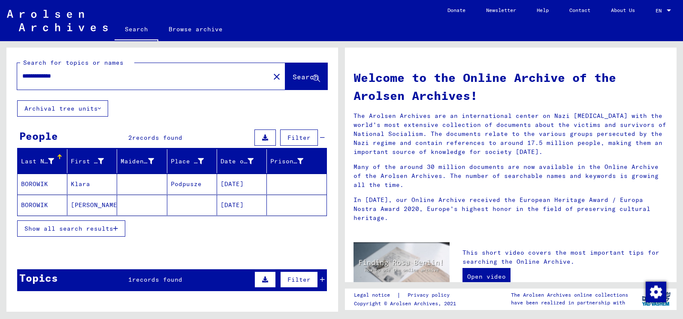
click at [117, 227] on icon "button" at bounding box center [115, 229] width 5 height 6
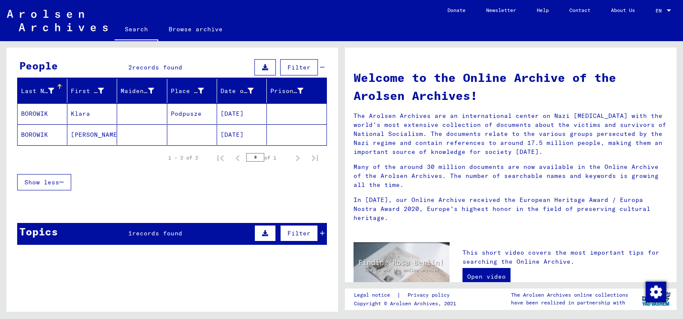
scroll to position [77, 0]
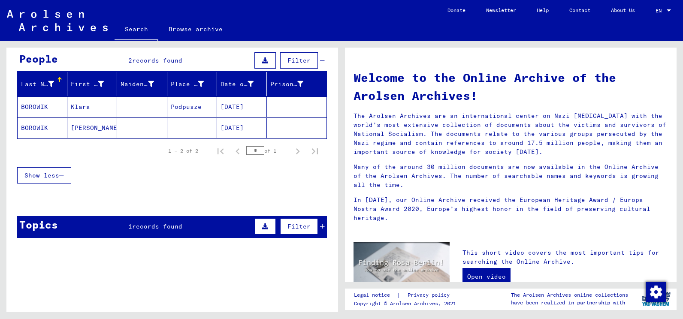
click at [180, 223] on span "records found" at bounding box center [157, 227] width 50 height 8
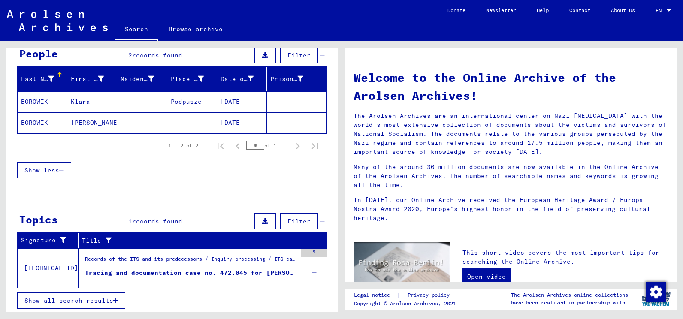
scroll to position [84, 0]
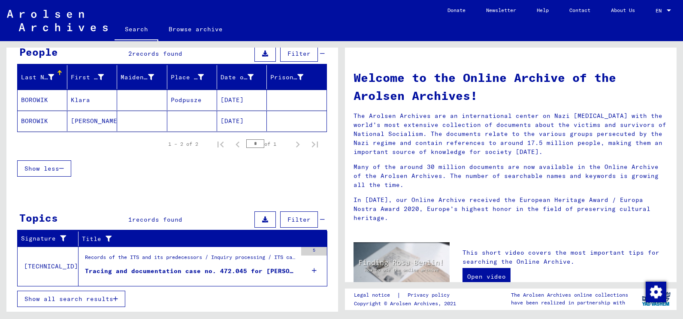
click at [173, 238] on div "Tracing and documentation case no. 472.045 for [PERSON_NAME] born [DEMOGRAPHIC_…" at bounding box center [191, 271] width 212 height 9
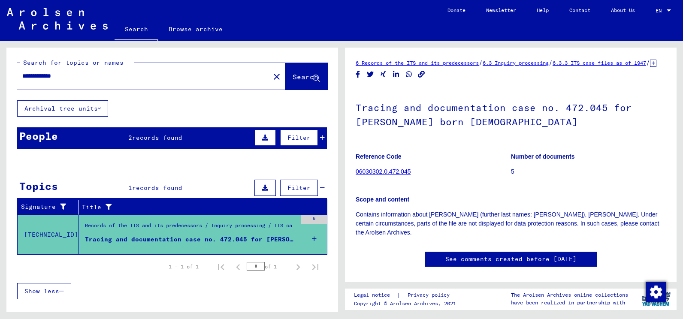
click at [332, 175] on link "06030302.0.472.045" at bounding box center [383, 171] width 55 height 7
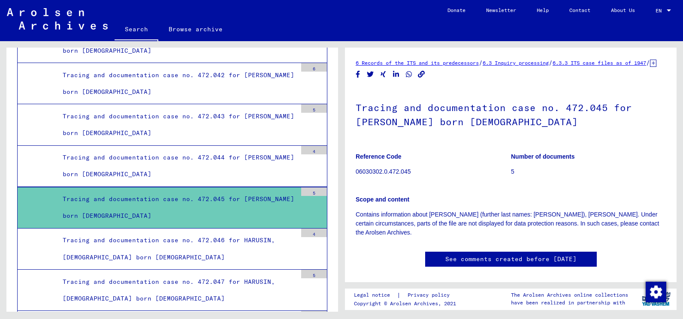
click at [332, 176] on p "06030302.0.472.045" at bounding box center [433, 171] width 155 height 9
drag, startPoint x: 395, startPoint y: 182, endPoint x: 435, endPoint y: 187, distance: 40.6
click at [332, 185] on figure "Reference Code 06030302.0.472.045" at bounding box center [433, 165] width 155 height 39
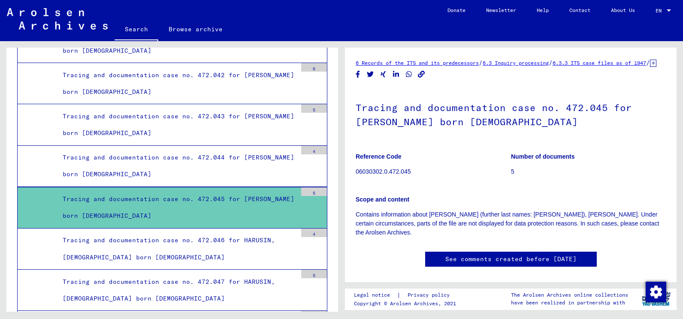
click at [332, 176] on p "5" at bounding box center [588, 171] width 155 height 9
click at [332, 185] on figure "Reference Code 06030302.0.472.045" at bounding box center [433, 165] width 155 height 39
click at [332, 126] on h1 "Tracing and documentation case no. 472.045 for [PERSON_NAME] born [DEMOGRAPHIC_…" at bounding box center [511, 114] width 310 height 52
click at [332, 117] on h1 "Tracing and documentation case no. 472.045 for [PERSON_NAME] born [DEMOGRAPHIC_…" at bounding box center [511, 114] width 310 height 52
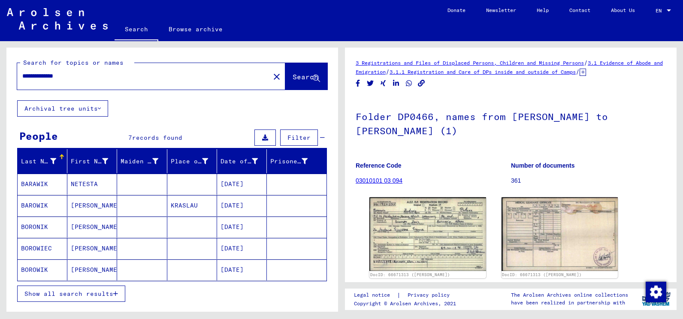
click at [44, 75] on input "**********" at bounding box center [143, 76] width 242 height 9
type input "**********"
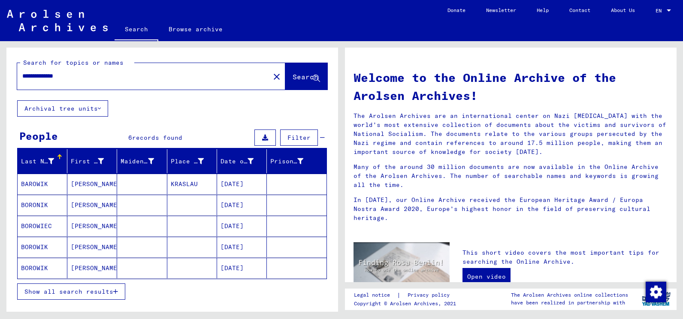
drag, startPoint x: 78, startPoint y: 75, endPoint x: 72, endPoint y: 75, distance: 6.4
click at [72, 75] on input "**********" at bounding box center [140, 76] width 237 height 9
click at [99, 109] on icon at bounding box center [99, 109] width 3 height 6
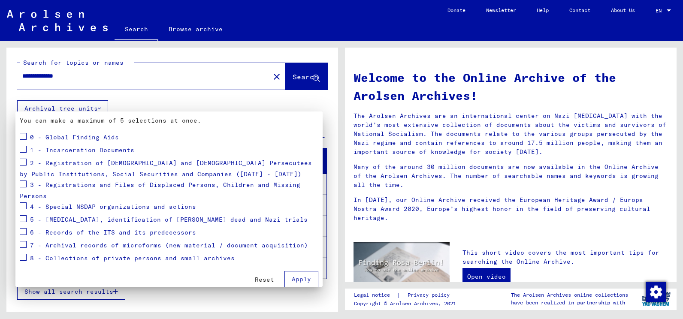
scroll to position [83, 0]
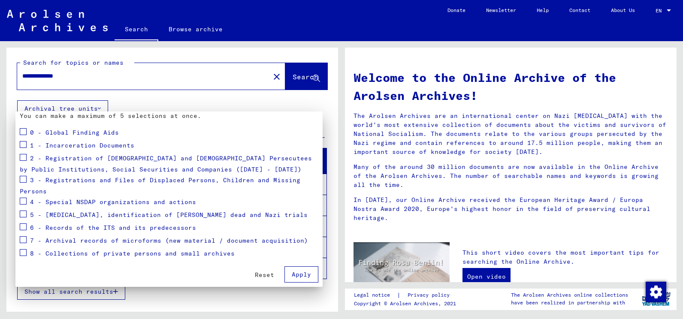
click at [193, 51] on div at bounding box center [341, 159] width 683 height 319
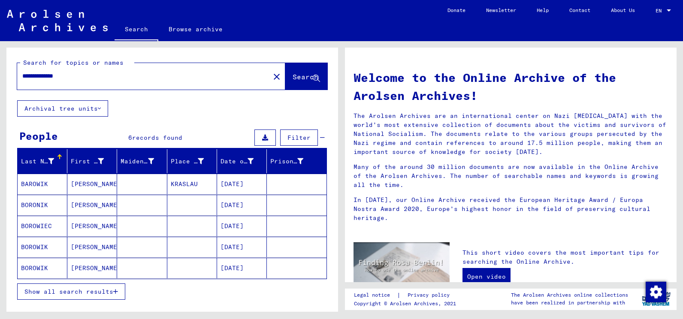
drag, startPoint x: 59, startPoint y: 18, endPoint x: 72, endPoint y: 24, distance: 15.0
click at [59, 18] on img at bounding box center [57, 20] width 101 height 21
